Goal: Find specific page/section: Find specific page/section

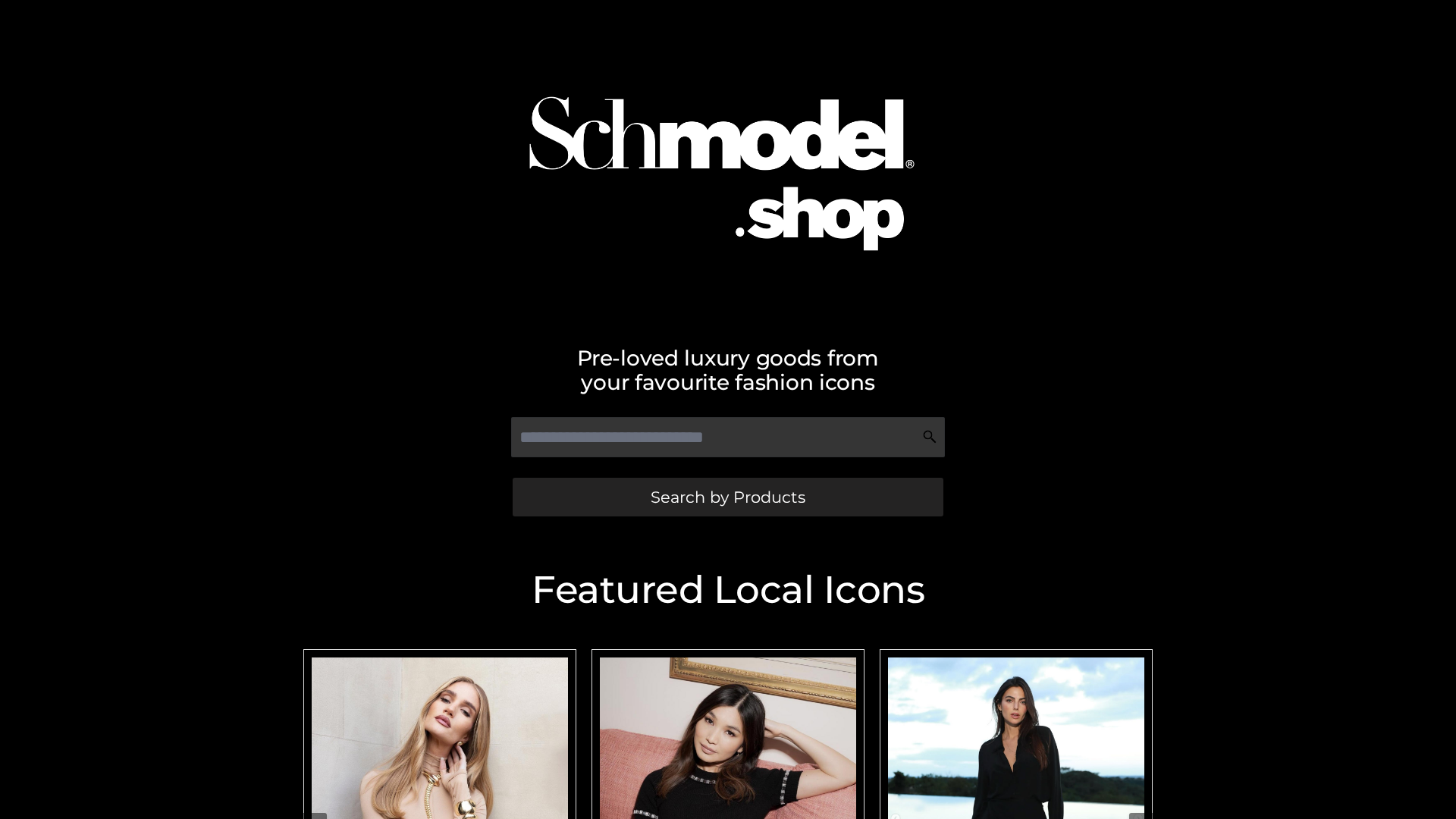
click at [728, 497] on span "Search by Products" at bounding box center [728, 497] width 154 height 16
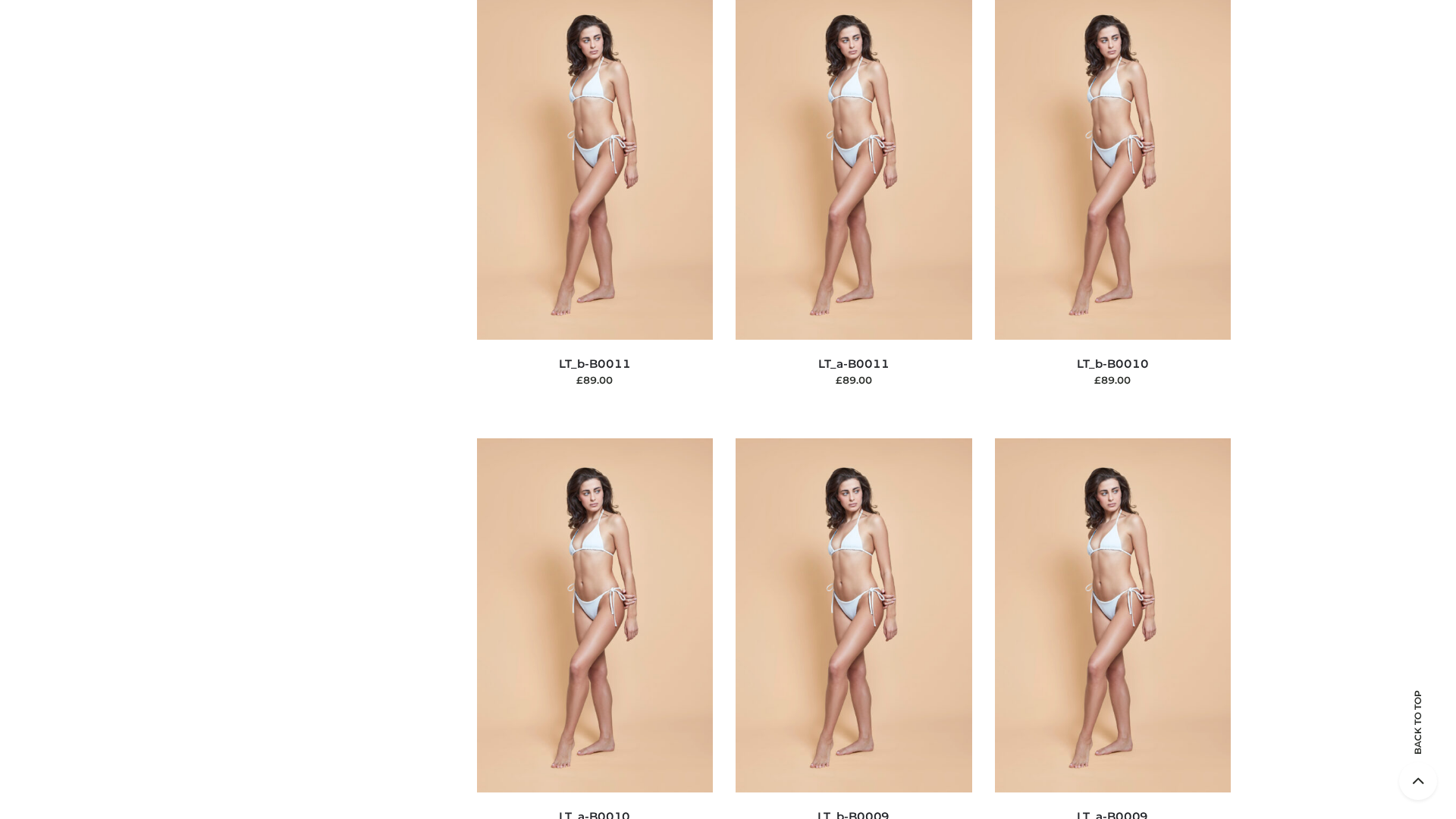
scroll to position [6807, 0]
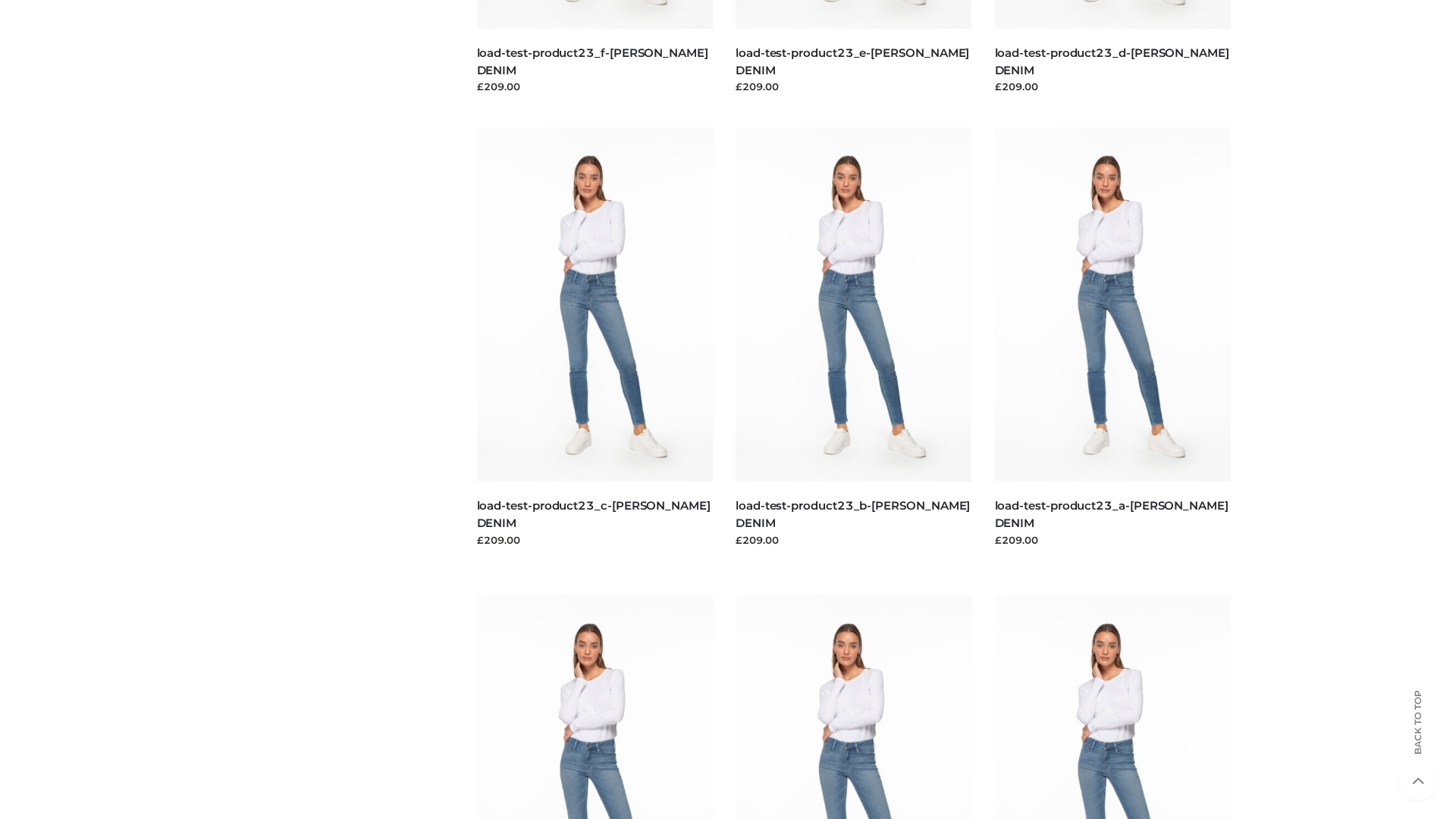
scroll to position [1330, 0]
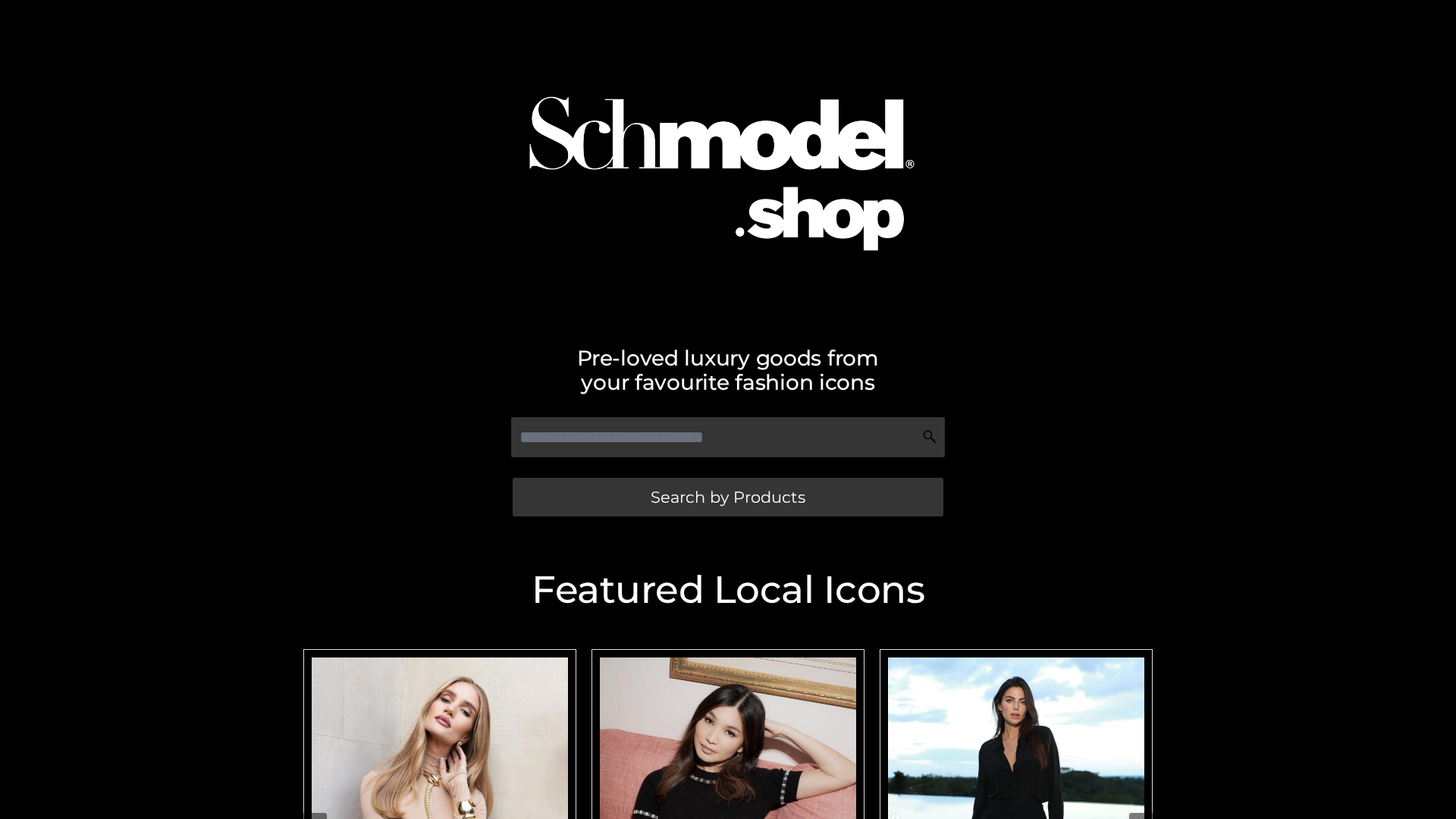
click at [728, 497] on span "Search by Products" at bounding box center [728, 497] width 154 height 16
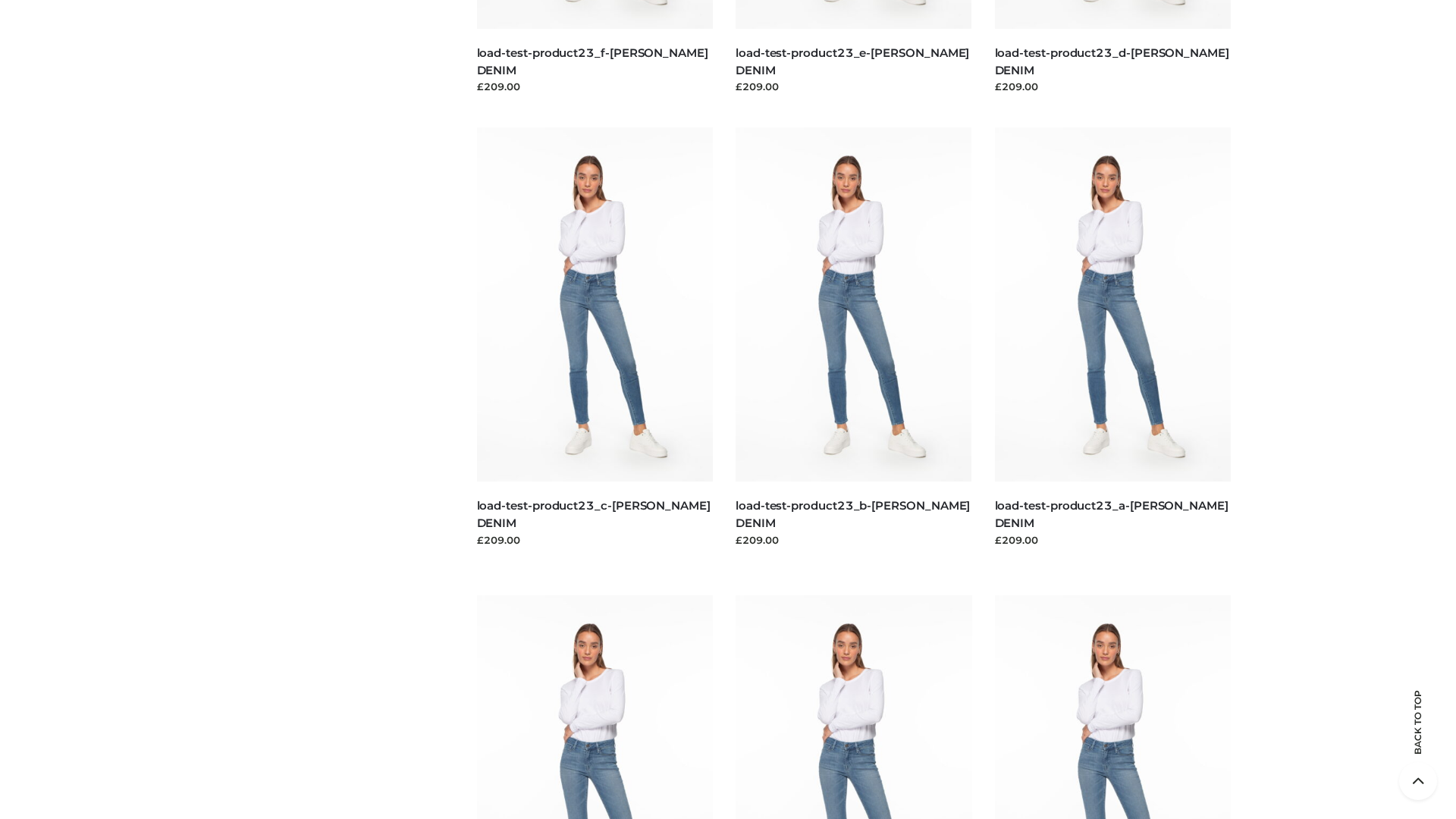
scroll to position [3155, 0]
